Goal: Transaction & Acquisition: Obtain resource

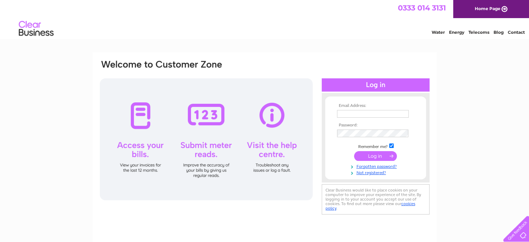
type input "ross.jubin@egmproperty.co.uk"
click at [365, 158] on input "submit" at bounding box center [375, 156] width 43 height 10
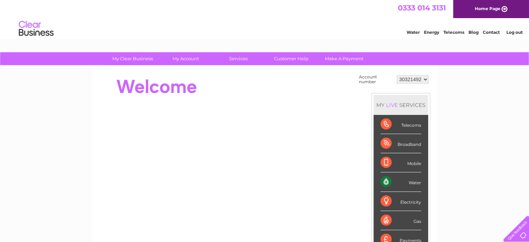
click at [425, 78] on select "30321492 30324097" at bounding box center [413, 79] width 32 height 8
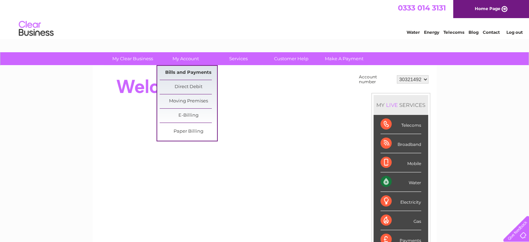
click at [188, 74] on link "Bills and Payments" at bounding box center [188, 73] width 57 height 14
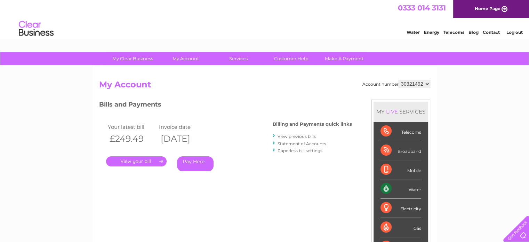
click at [146, 162] on link "." at bounding box center [136, 161] width 61 height 10
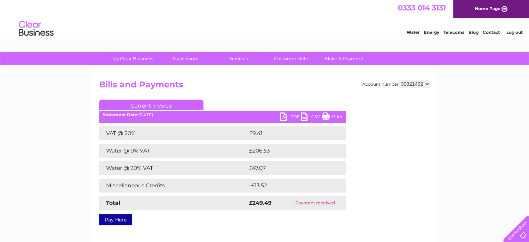
click at [287, 116] on link "PDF" at bounding box center [290, 117] width 21 height 10
click at [420, 80] on select "30321492 30324097" at bounding box center [415, 84] width 32 height 8
select select "30324097"
click at [399, 80] on select "30321492 30324097" at bounding box center [415, 84] width 32 height 8
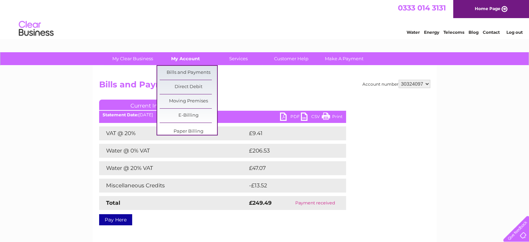
click at [189, 61] on link "My Account" at bounding box center [185, 58] width 57 height 13
click at [193, 69] on link "Bills and Payments" at bounding box center [188, 73] width 57 height 14
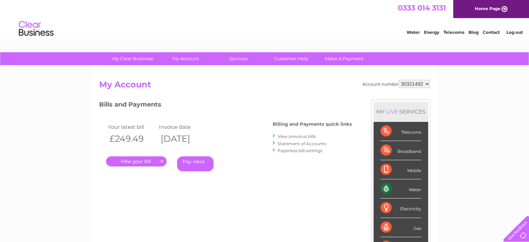
click at [412, 80] on select "30321492 30324097" at bounding box center [415, 84] width 32 height 8
select select "30324097"
click at [399, 80] on select "30321492 30324097" at bounding box center [415, 84] width 32 height 8
click at [138, 160] on link "." at bounding box center [136, 161] width 61 height 10
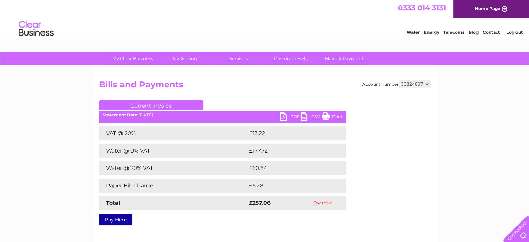
click at [285, 114] on link "PDF" at bounding box center [290, 117] width 21 height 10
click at [292, 117] on link "PDF" at bounding box center [290, 117] width 21 height 10
click at [414, 86] on select "30321492 30324097" at bounding box center [415, 84] width 32 height 8
select select "30321492"
click at [399, 80] on select "30321492 30324097" at bounding box center [415, 84] width 32 height 8
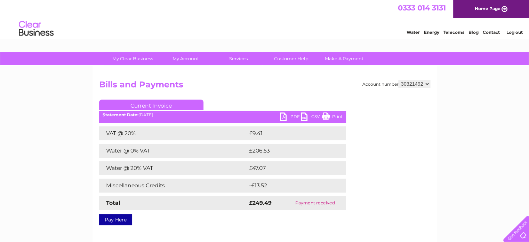
click at [428, 89] on h2 "Bills and Payments" at bounding box center [264, 86] width 331 height 13
click at [424, 85] on select "30321492 30324097" at bounding box center [415, 84] width 32 height 8
select select "30324097"
click at [399, 80] on select "30321492 30324097" at bounding box center [415, 84] width 32 height 8
